Goal: Navigation & Orientation: Understand site structure

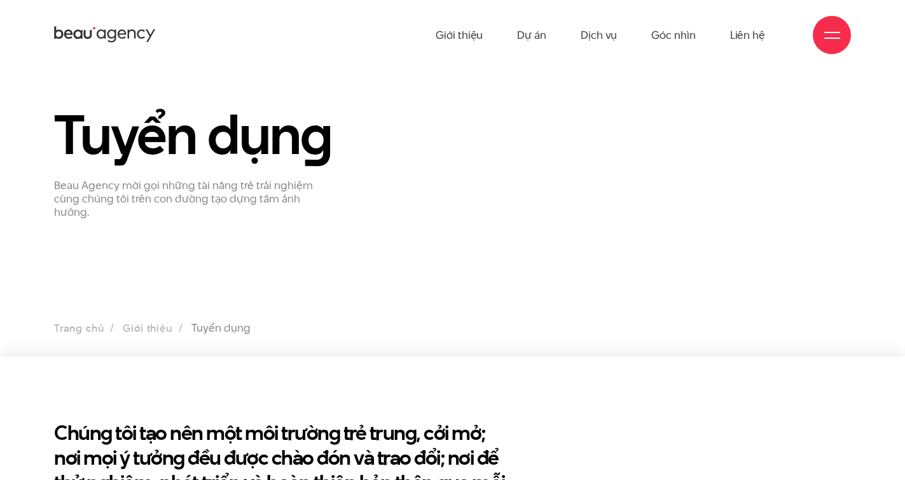
click at [158, 202] on p "Beau Agency mời gọi những tài năng trẻ trải nghiệm cùng chúng tôi trên con đườn…" at bounding box center [187, 198] width 267 height 39
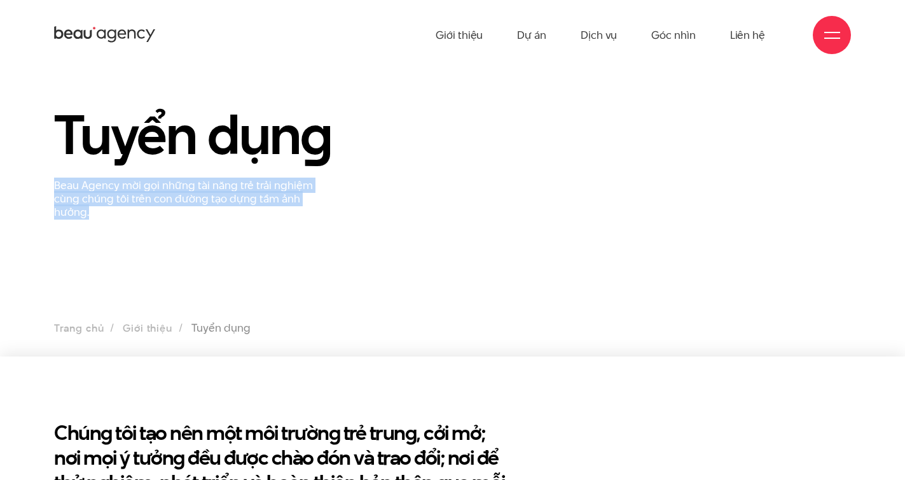
click at [158, 202] on p "Beau Agency mời gọi những tài năng trẻ trải nghiệm cùng chúng tôi trên con đườn…" at bounding box center [187, 198] width 267 height 39
click at [543, 29] on link "Dự án" at bounding box center [531, 35] width 29 height 70
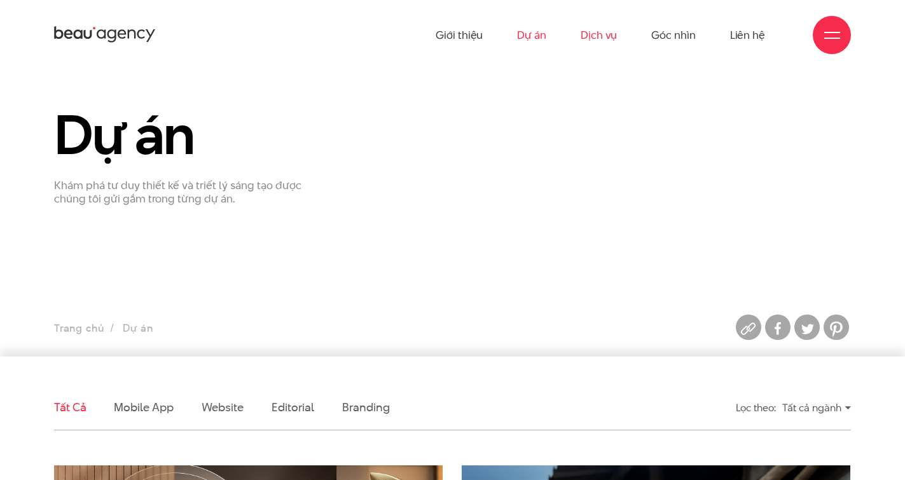
click at [589, 39] on link "Dịch vụ" at bounding box center [599, 35] width 36 height 70
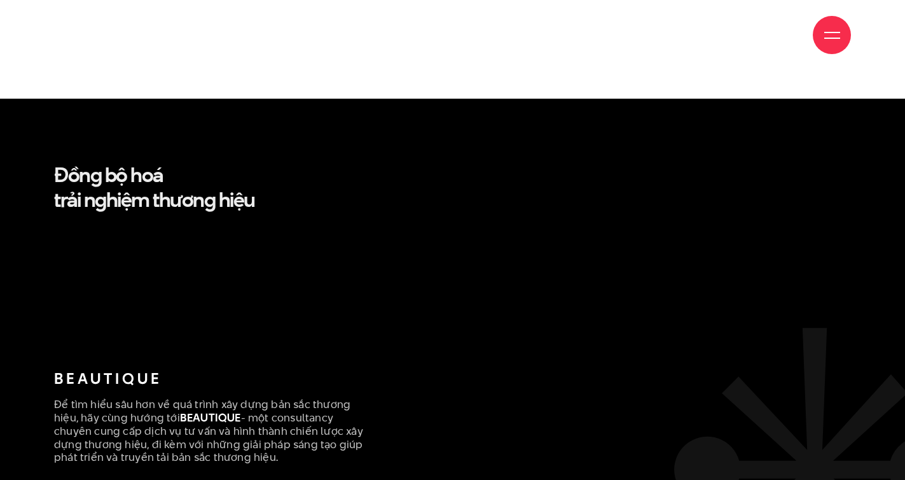
scroll to position [2784, 0]
